Goal: Task Accomplishment & Management: Complete application form

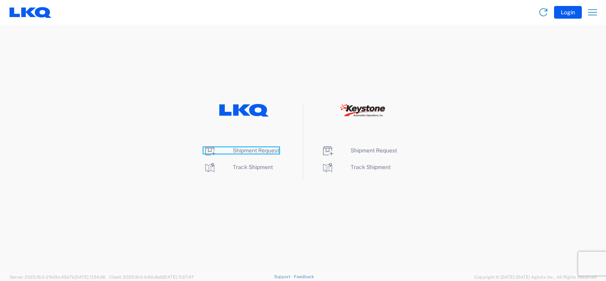
click at [274, 150] on span "Shipment Request" at bounding box center [256, 150] width 46 height 6
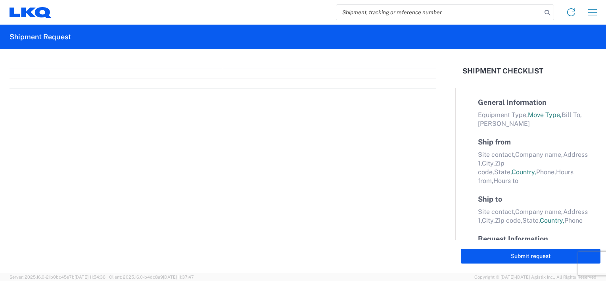
select select "FULL"
select select "LBS"
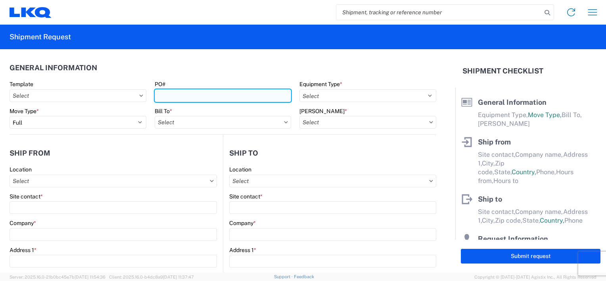
click at [208, 96] on input "PO#" at bounding box center [223, 95] width 137 height 13
type input "B68842-1918762"
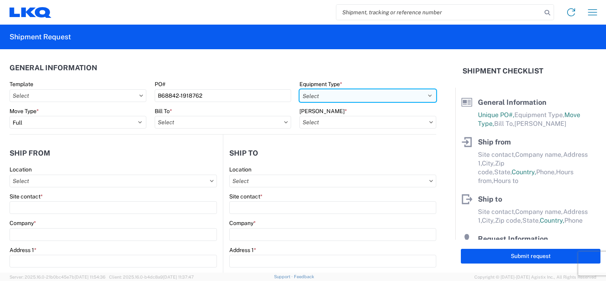
click at [421, 92] on select "Select 53’ Dry Van Flatbed Dropdeck (van) Lowboy (flatbed) Rail" at bounding box center [367, 95] width 137 height 13
select select "STDV"
click at [299, 89] on select "Select 53’ Dry Van Flatbed Dropdeck (van) Lowboy (flatbed) Rail" at bounding box center [367, 95] width 137 height 13
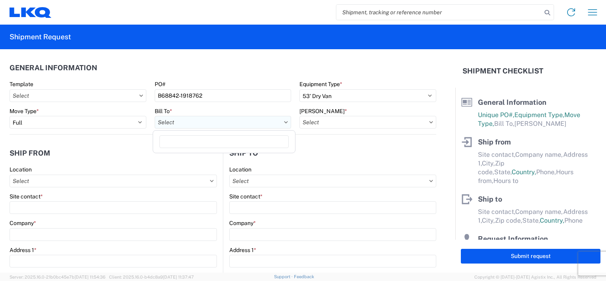
click at [269, 122] on input "Bill To *" at bounding box center [223, 122] width 137 height 13
type input "1634"
click at [233, 155] on div "1634 - Atlanta - Knopf - Boat Rock" at bounding box center [233, 157] width 156 height 13
type input "1634 - Atlanta - Knopf - Boat Rock"
click at [429, 122] on icon at bounding box center [431, 122] width 4 height 2
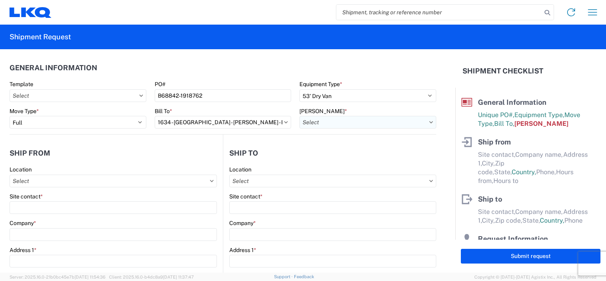
click at [367, 120] on input "Bill Code *" at bounding box center [367, 122] width 137 height 13
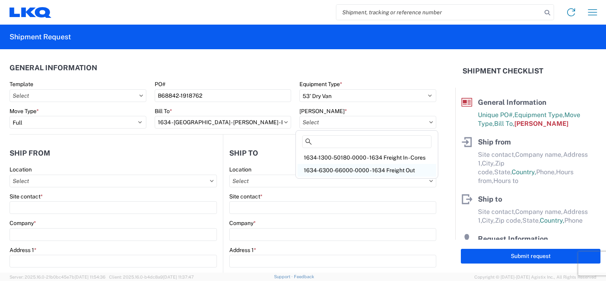
click at [369, 168] on div "1634-6300-66000-0000 - 1634 Freight Out" at bounding box center [366, 170] width 139 height 13
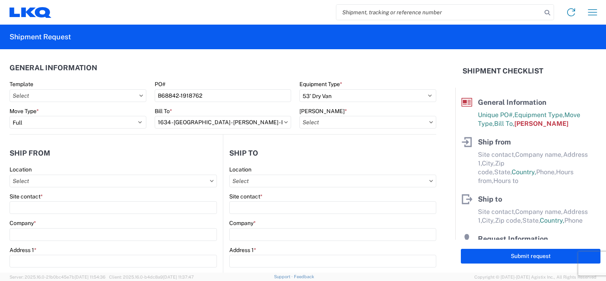
type input "1634-6300-66000-0000 - 1634 Freight Out"
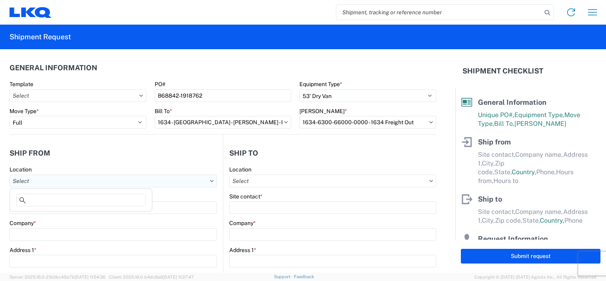
click at [57, 178] on input "Location" at bounding box center [113, 180] width 207 height 13
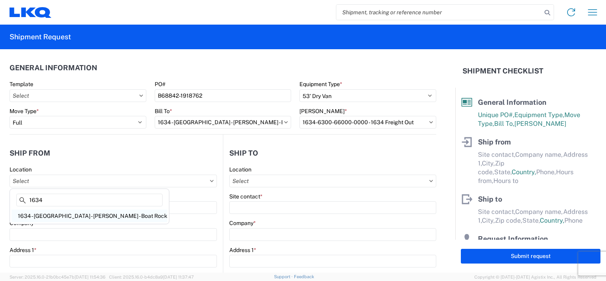
type input "1634"
click at [42, 217] on div "1634 - Atlanta - Knopf - Boat Rock" at bounding box center [89, 215] width 156 height 13
type input "1634 - Atlanta - Knopf - Boat Rock"
type input "LKQ Corporation"
type input "6320 Boat Rock Blvd SW"
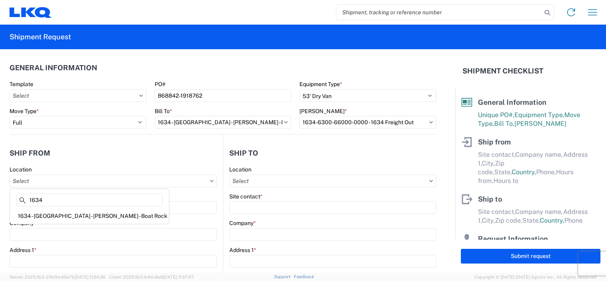
type input "Atlanta"
type input "30336"
select select "GA"
select select "US"
type input "678-399-8501"
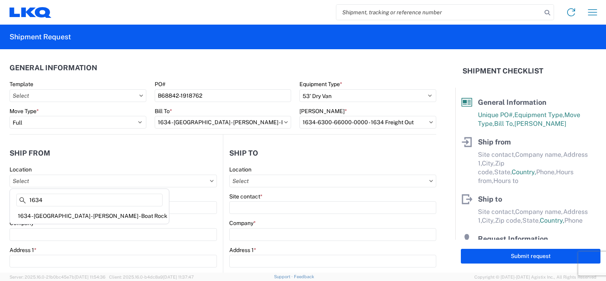
type input "00:00"
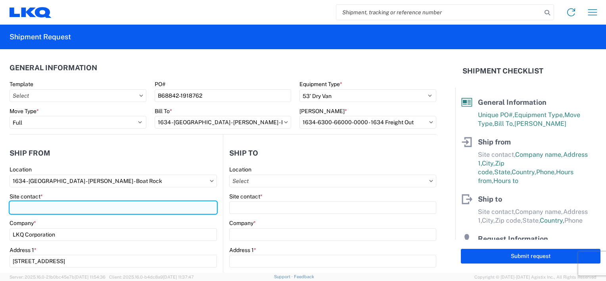
click at [48, 205] on input "Site contact *" at bounding box center [113, 207] width 207 height 13
type input "p"
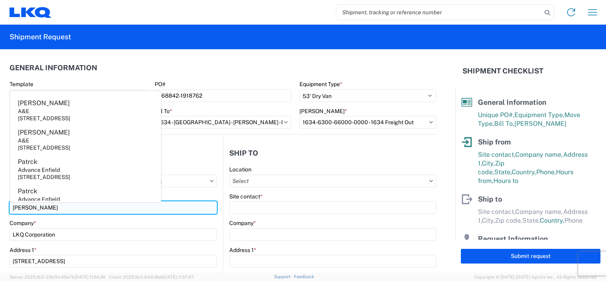
type input "PAM MORRIS"
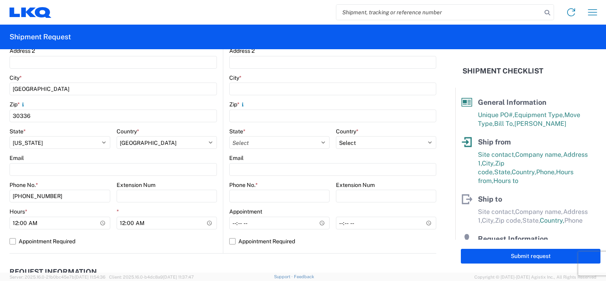
scroll to position [238, 0]
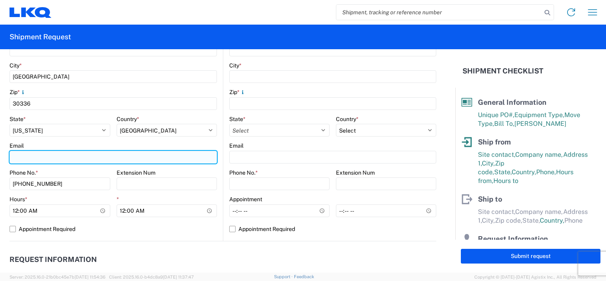
click at [36, 159] on input "Email" at bounding box center [113, 157] width 207 height 13
type input "P"
type input "pbmorris@lkqcorp.com"
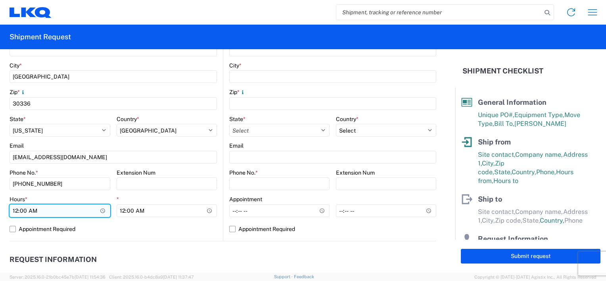
click at [14, 210] on input "00:00" at bounding box center [60, 210] width 101 height 13
type input "07:00"
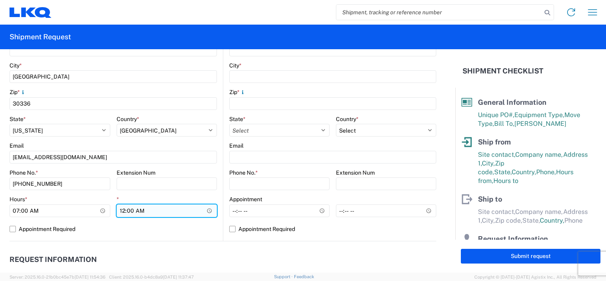
click at [120, 210] on input "00:00" at bounding box center [167, 210] width 101 height 13
type input "14:30"
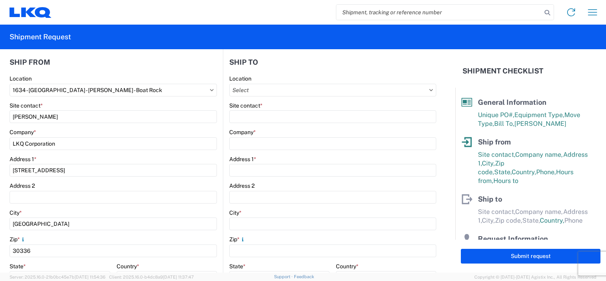
scroll to position [0, 0]
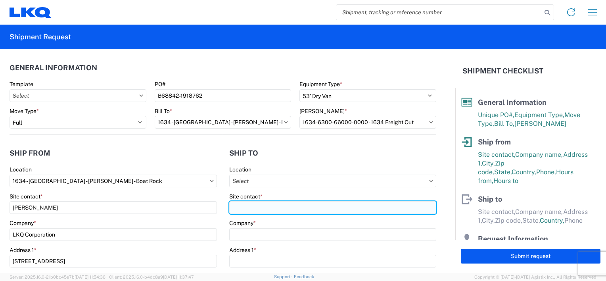
click at [266, 205] on input "Site contact *" at bounding box center [332, 207] width 207 height 13
type input "j"
type input "JACABO"
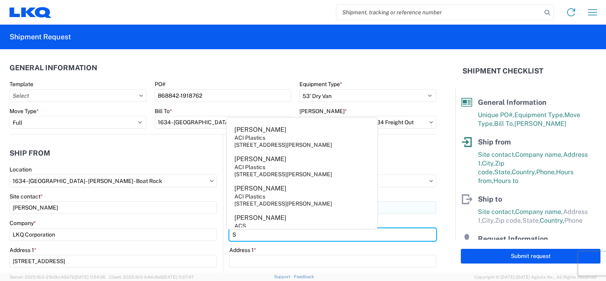
type input "SMP/FOUR SEASONS"
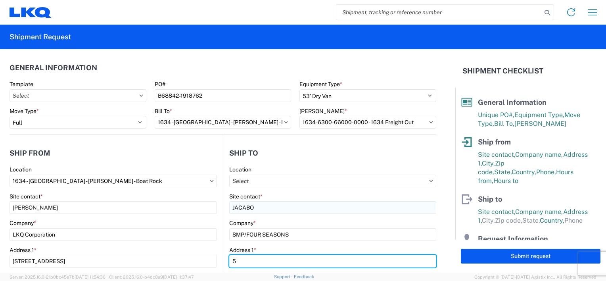
type input "5001 GEORGE MCVAY DR"
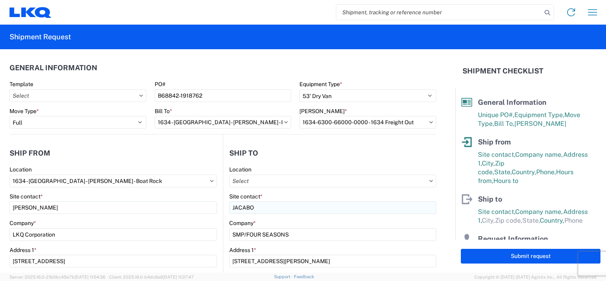
type input "MCALLEN"
type input "78503"
select select "TX"
type input "956-862-9395"
type input "PAM MORRIS"
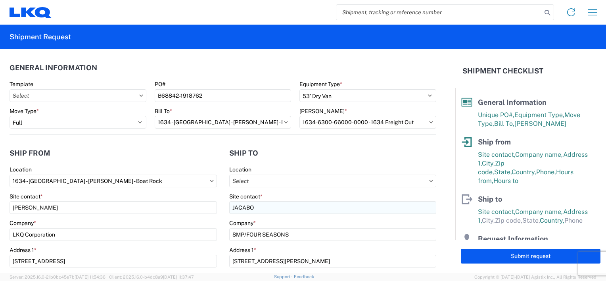
type input "pbmorris@lkqcorp.com"
type input "678-399-8501"
type input "2025-08-14"
type input "16760"
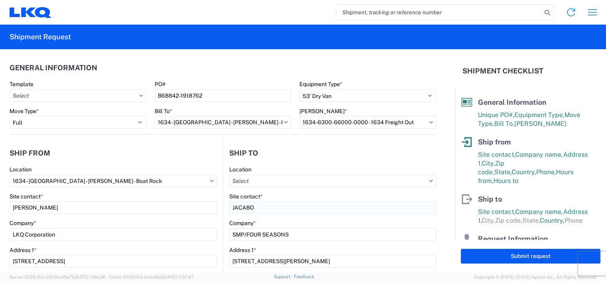
type input "Miscellaneous (alt, comp, conv, etc)"
type input "6"
type input "0"
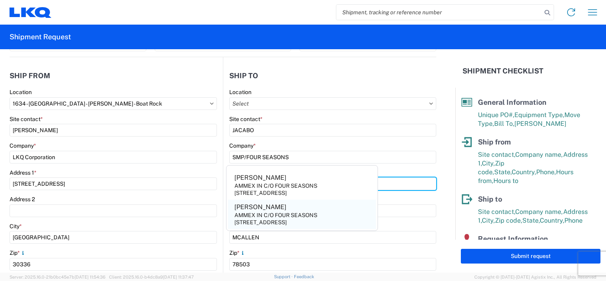
scroll to position [79, 0]
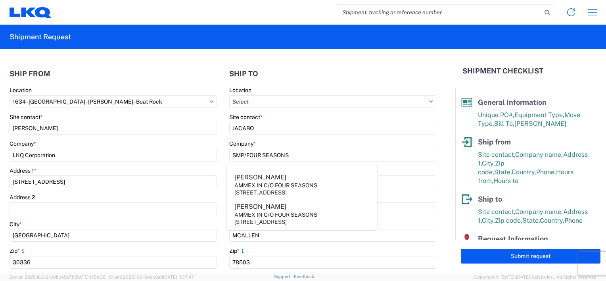
click at [313, 248] on div "Zip *" at bounding box center [332, 250] width 207 height 7
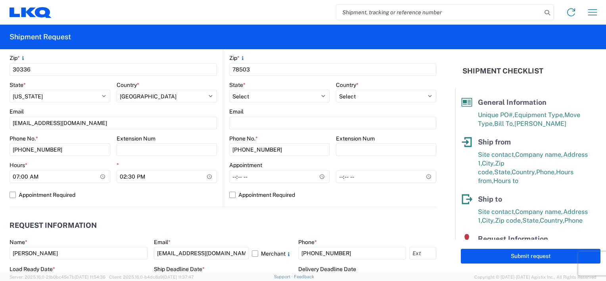
scroll to position [277, 0]
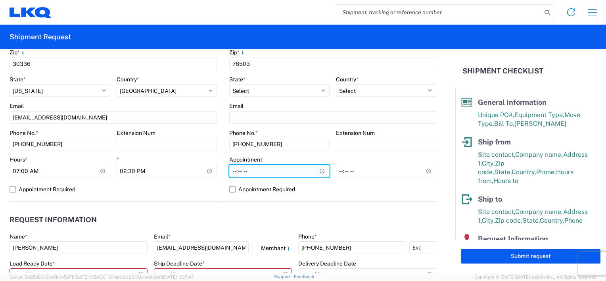
click at [230, 170] on input "Hours *" at bounding box center [279, 170] width 100 height 13
type input "09:00"
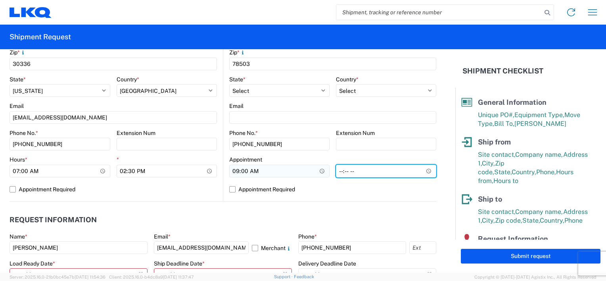
type input "16:00"
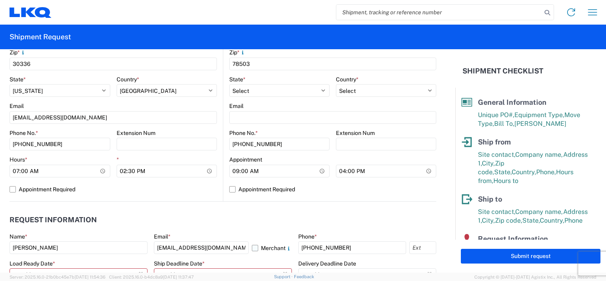
click at [252, 246] on label "Merchant" at bounding box center [272, 247] width 40 height 13
click at [0, 0] on input "Merchant" at bounding box center [0, 0] width 0 height 0
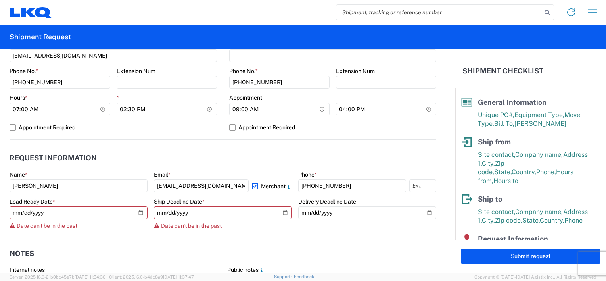
scroll to position [357, 0]
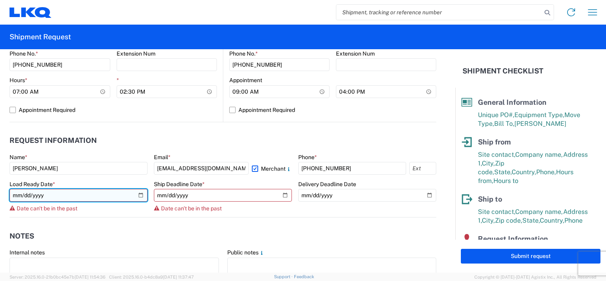
click at [140, 194] on input "2025-08-14" at bounding box center [79, 195] width 138 height 13
type input "2025-08-18"
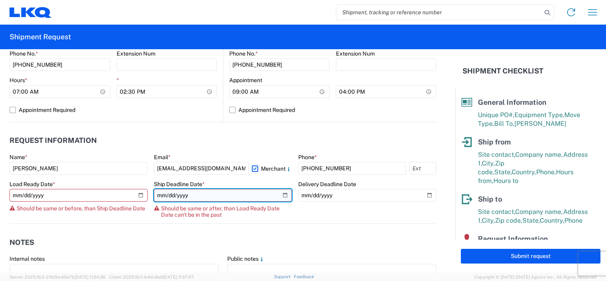
click at [280, 195] on input "2025-08-14" at bounding box center [223, 195] width 138 height 13
type input "2025-08-18"
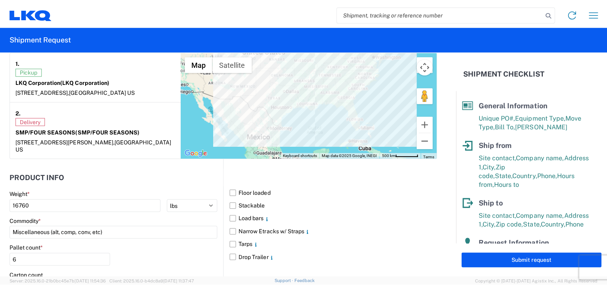
scroll to position [634, 0]
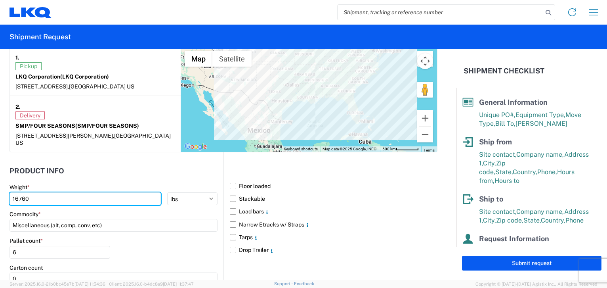
drag, startPoint x: 32, startPoint y: 192, endPoint x: 6, endPoint y: 184, distance: 26.5
click at [6, 184] on form "General Information Template PO# B68842-1918762 Equipment Type * Select 53’ Dry…" at bounding box center [228, 164] width 457 height 230
type input "43528"
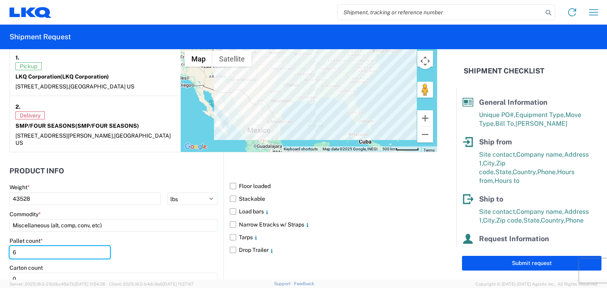
drag, startPoint x: 35, startPoint y: 245, endPoint x: -1, endPoint y: 247, distance: 35.7
click at [0, 247] on html "Home Shipment request Shipment tracking Shipment Request General Information Te…" at bounding box center [303, 144] width 607 height 288
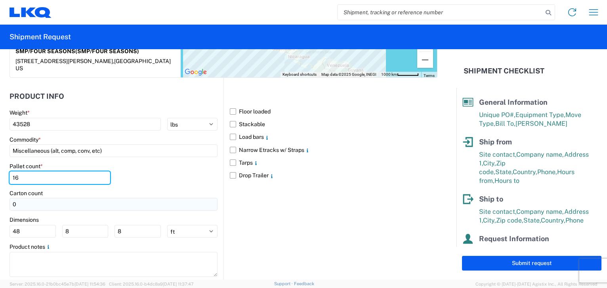
scroll to position [718, 0]
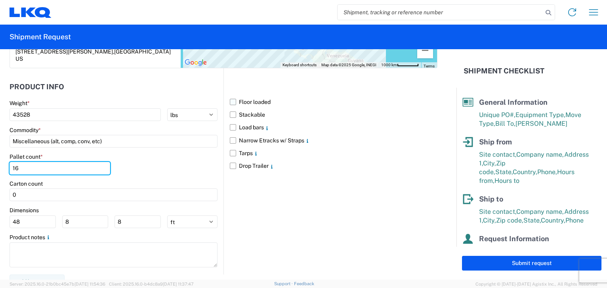
type input "16"
click at [233, 96] on label "Floor loaded" at bounding box center [334, 102] width 208 height 13
click at [0, 0] on input "Floor loaded" at bounding box center [0, 0] width 0 height 0
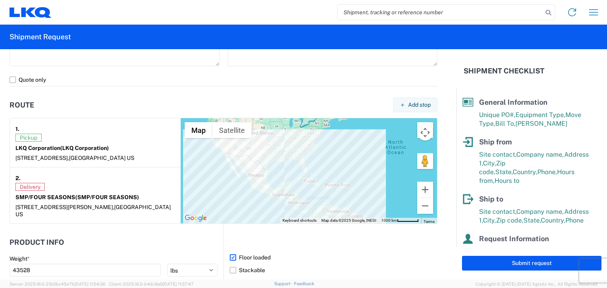
scroll to position [520, 0]
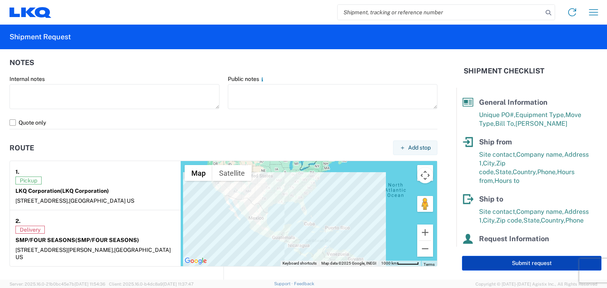
click at [535, 263] on button "Submit request" at bounding box center [532, 263] width 140 height 15
select select "US"
